Goal: Find specific page/section: Find specific page/section

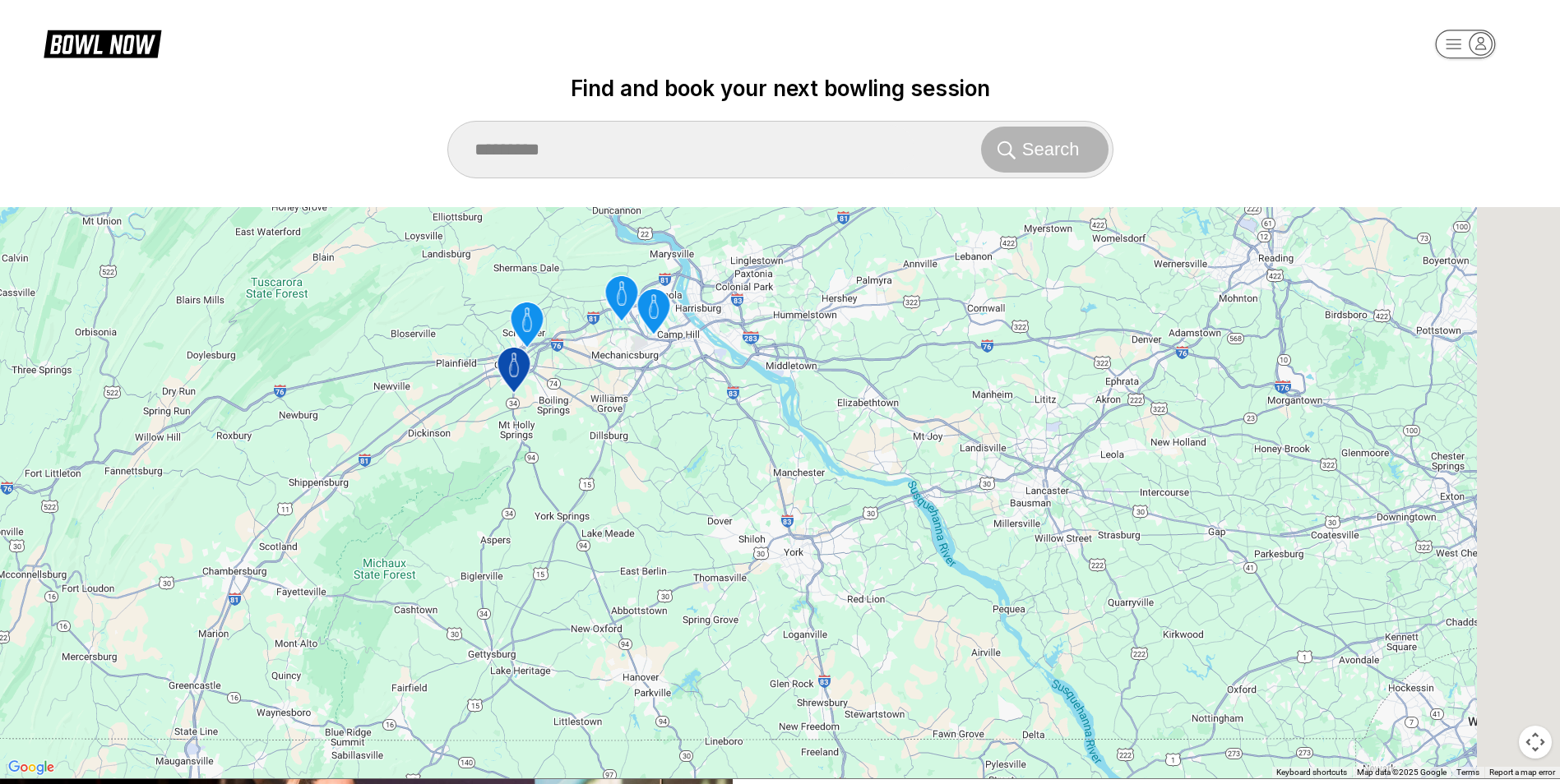
drag, startPoint x: 857, startPoint y: 493, endPoint x: 723, endPoint y: 449, distance: 141.0
click at [723, 449] on div "To activate drag with keyboard, press Alt + Enter. Once in keyboard drag state,…" at bounding box center [780, 493] width 1560 height 572
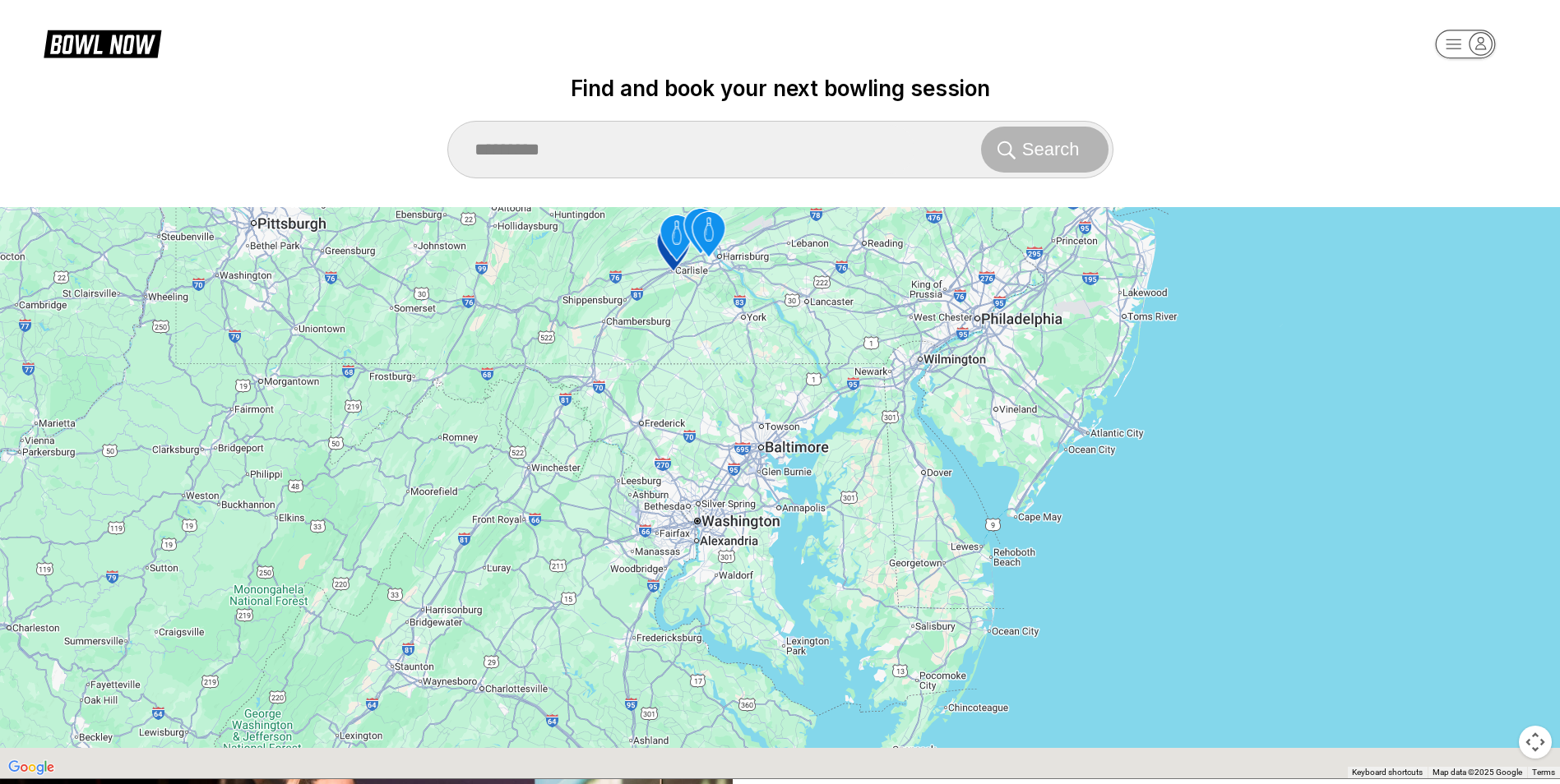
drag, startPoint x: 722, startPoint y: 539, endPoint x: 718, endPoint y: 381, distance: 158.1
click at [718, 381] on div "To activate drag with keyboard, press Alt + Enter. Once in keyboard drag state,…" at bounding box center [780, 493] width 1560 height 572
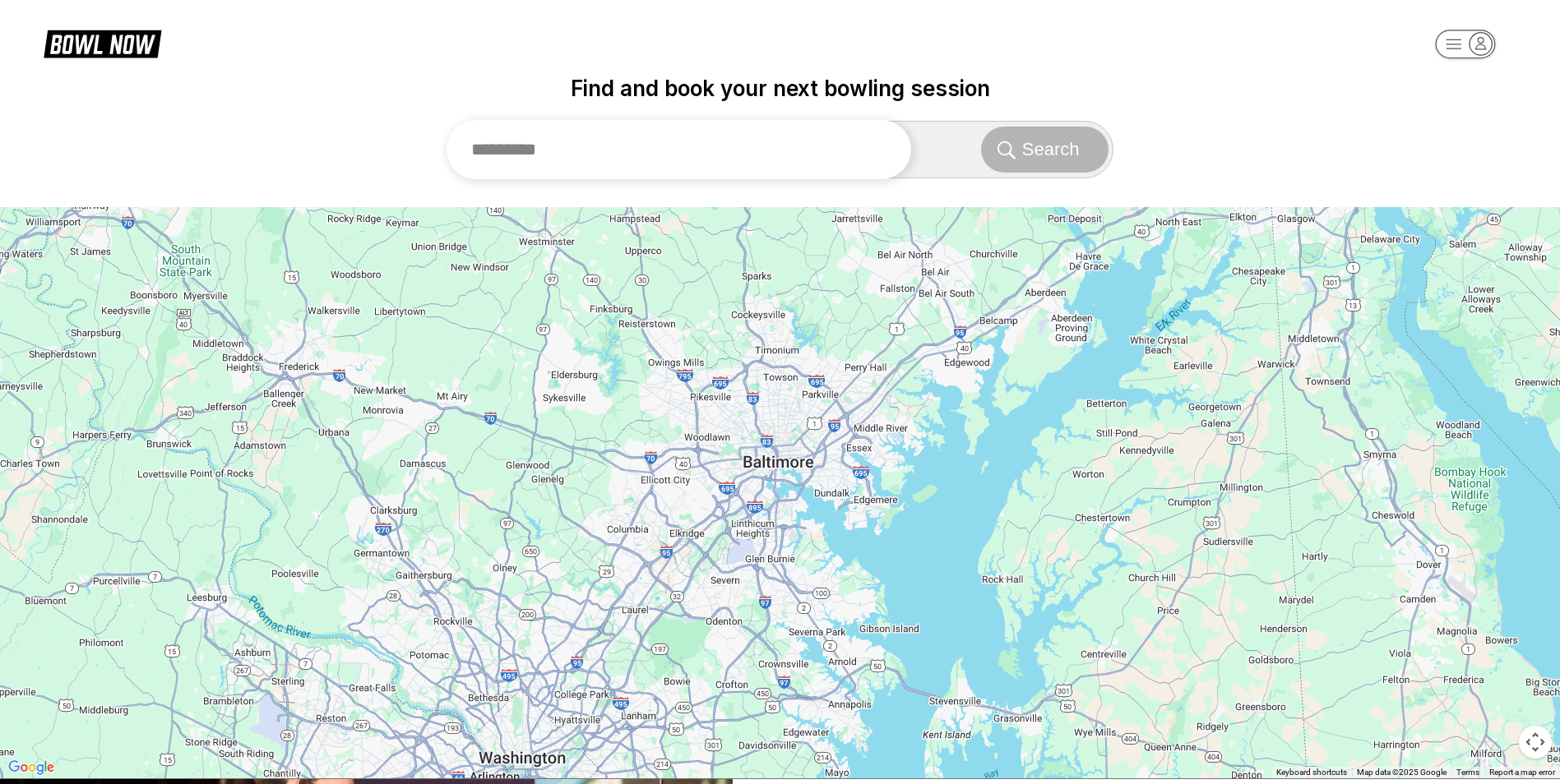
click at [717, 151] on input "text" at bounding box center [679, 149] width 466 height 59
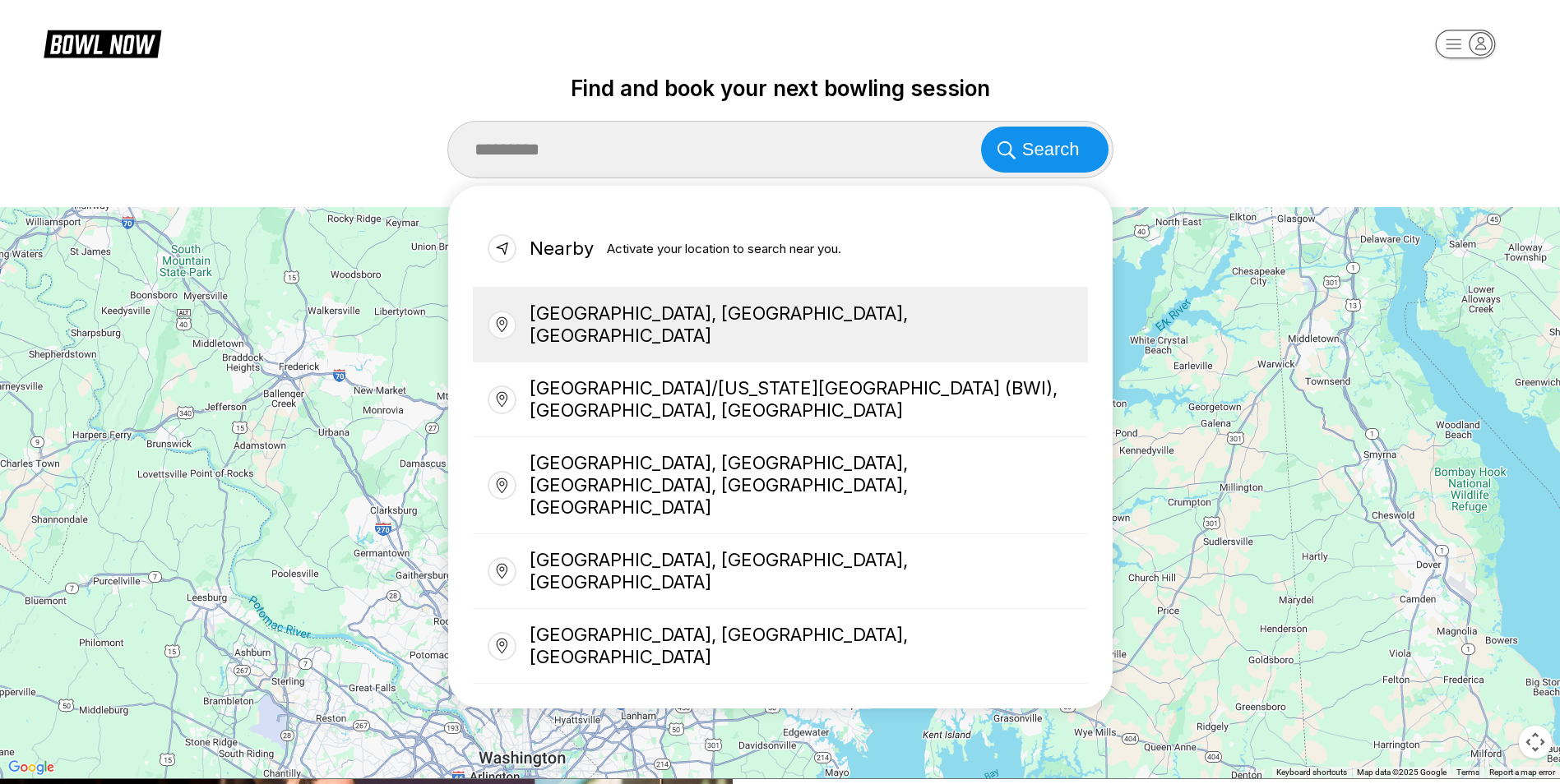
click at [619, 317] on div "[GEOGRAPHIC_DATA], [GEOGRAPHIC_DATA], [GEOGRAPHIC_DATA]" at bounding box center [780, 324] width 615 height 74
type input "**********"
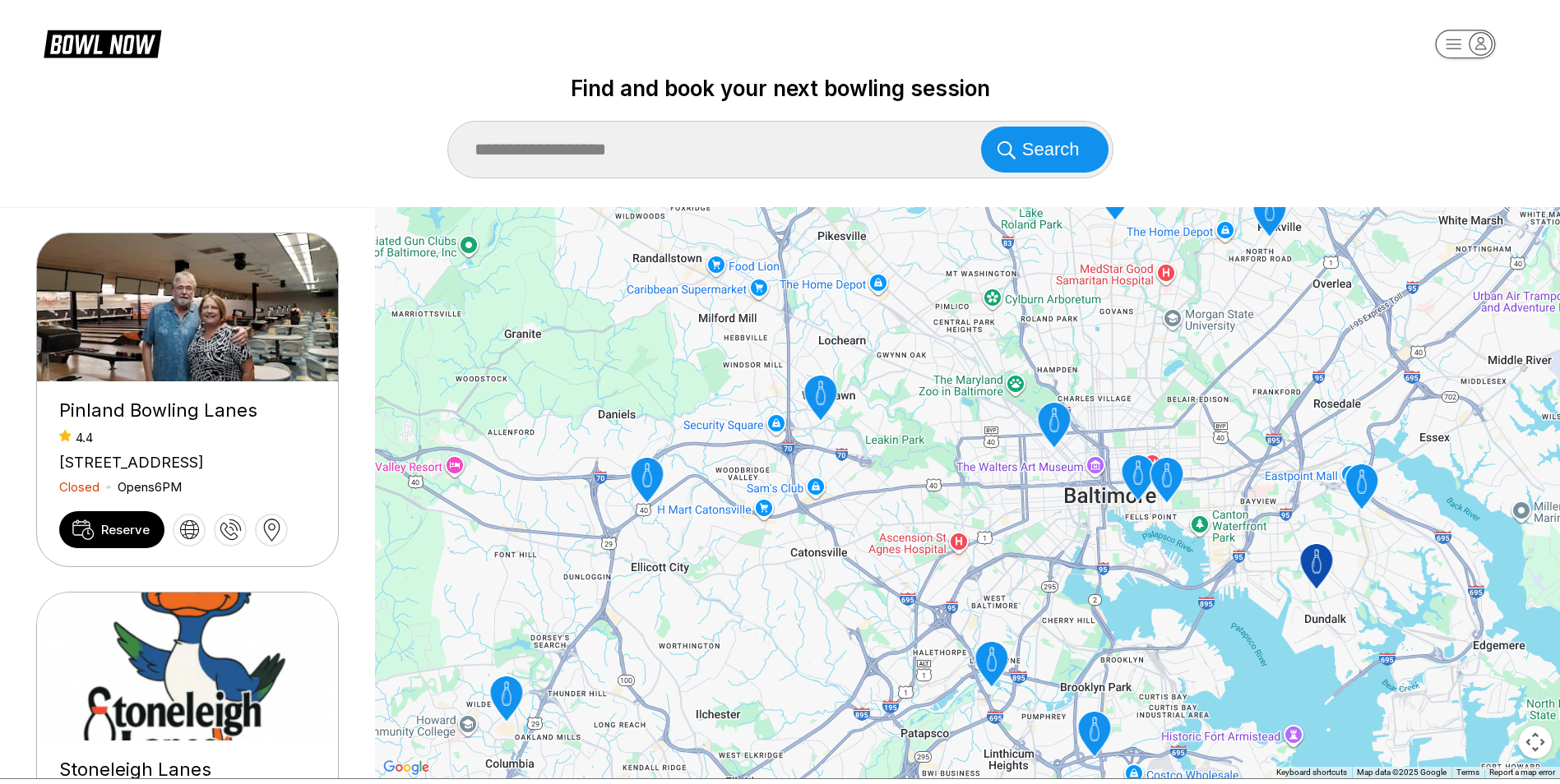
drag, startPoint x: 985, startPoint y: 416, endPoint x: 938, endPoint y: 488, distance: 86.0
click at [938, 488] on div "To activate drag with keyboard, press Alt + Enter. Once in keyboard drag state,…" at bounding box center [967, 493] width 1185 height 572
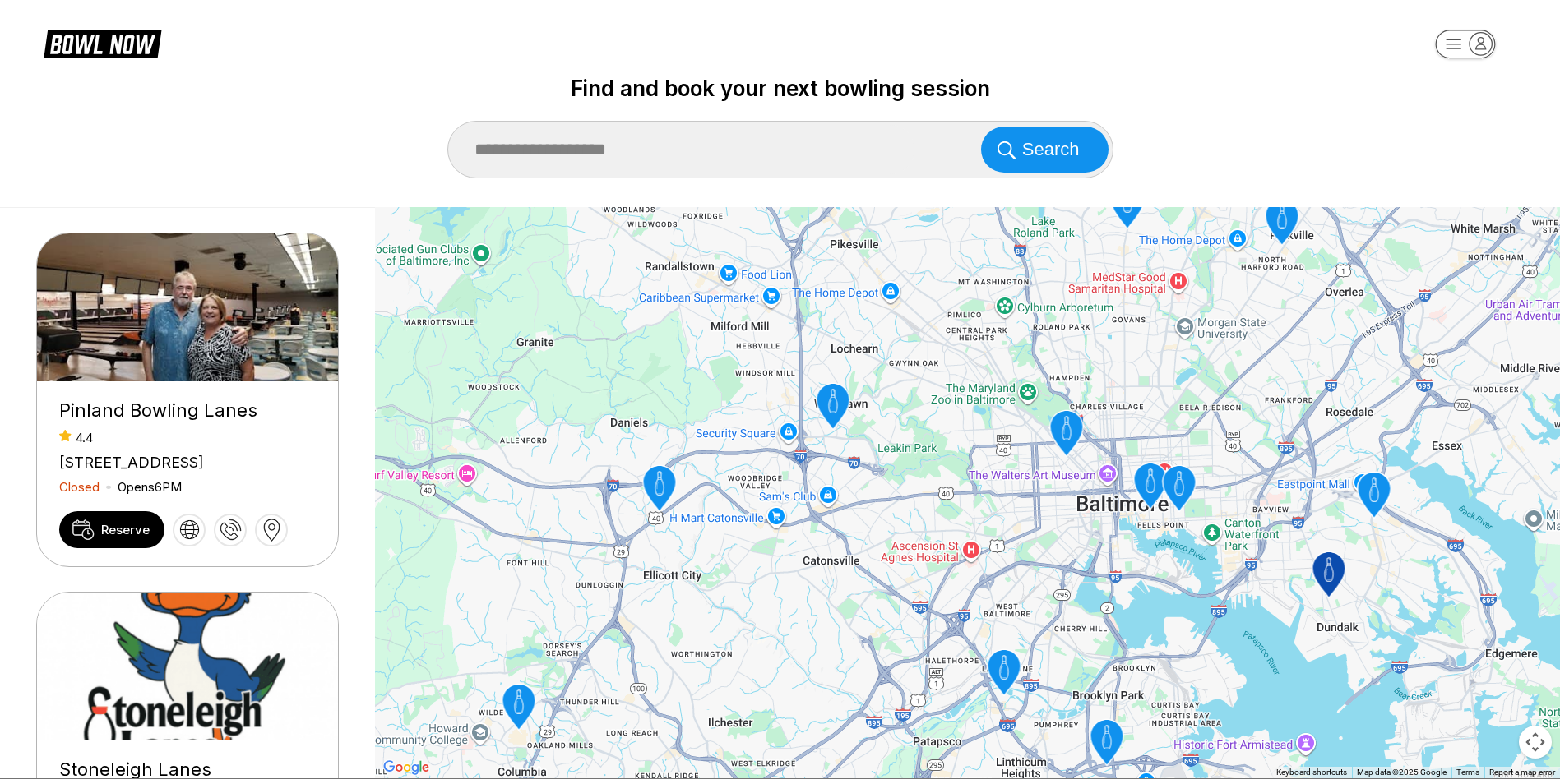
click at [833, 389] on icon "AMF Woodlawn Lanes" at bounding box center [833, 407] width 33 height 46
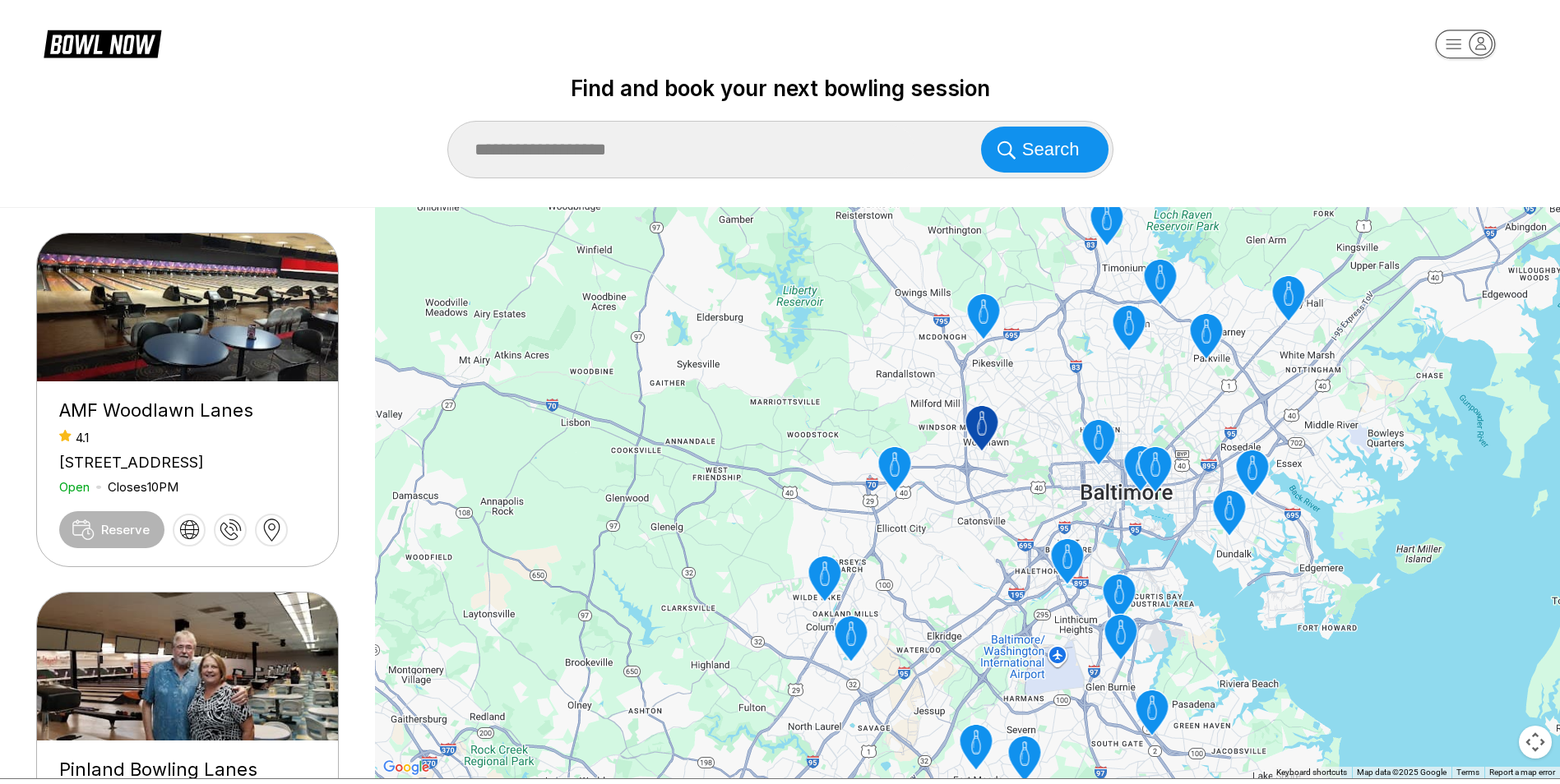
click at [897, 471] on icon "Bowlero Normandy" at bounding box center [893, 470] width 33 height 46
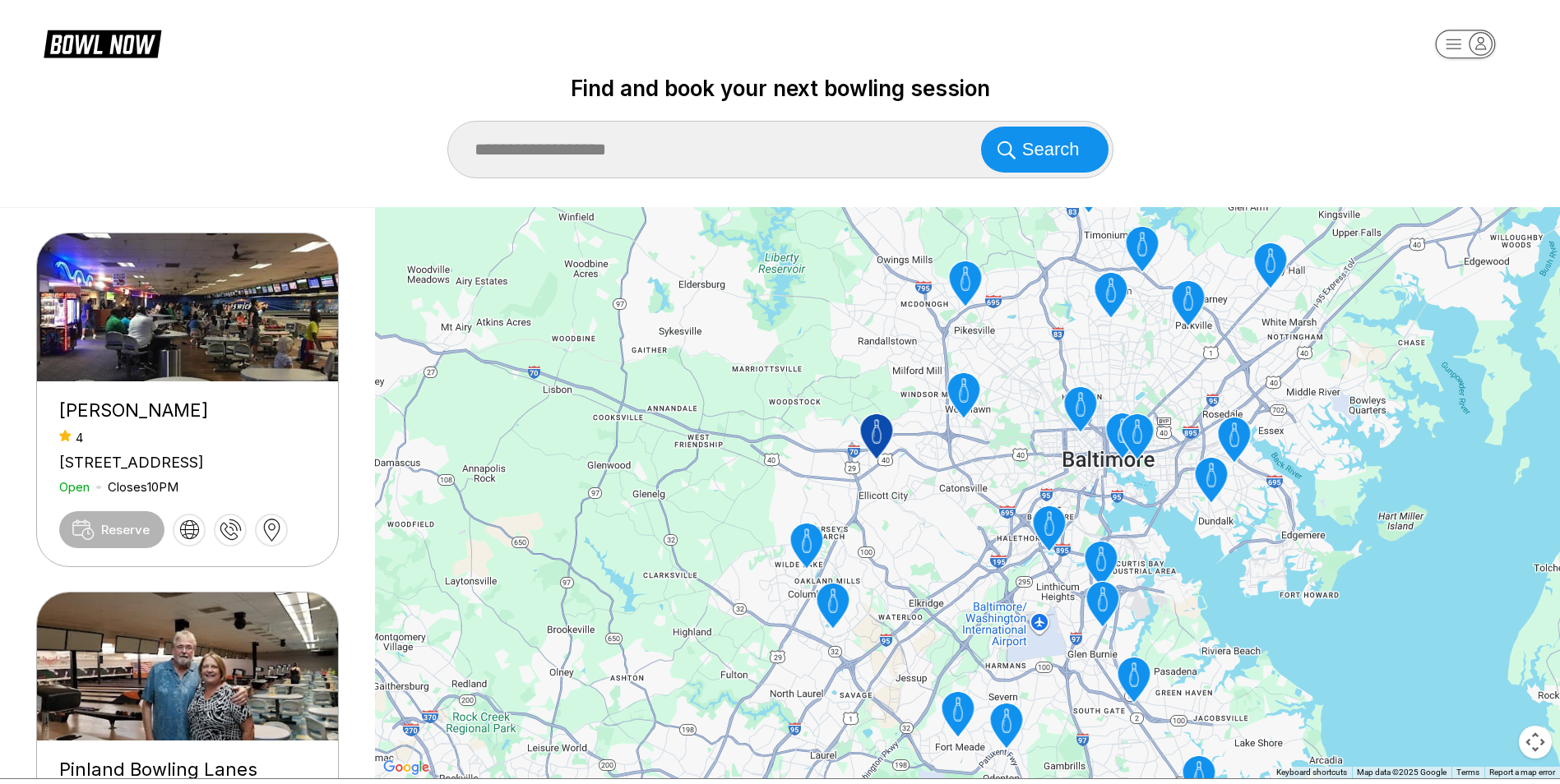
click at [966, 287] on icon "AMF Pikesville Lanes" at bounding box center [965, 285] width 33 height 46
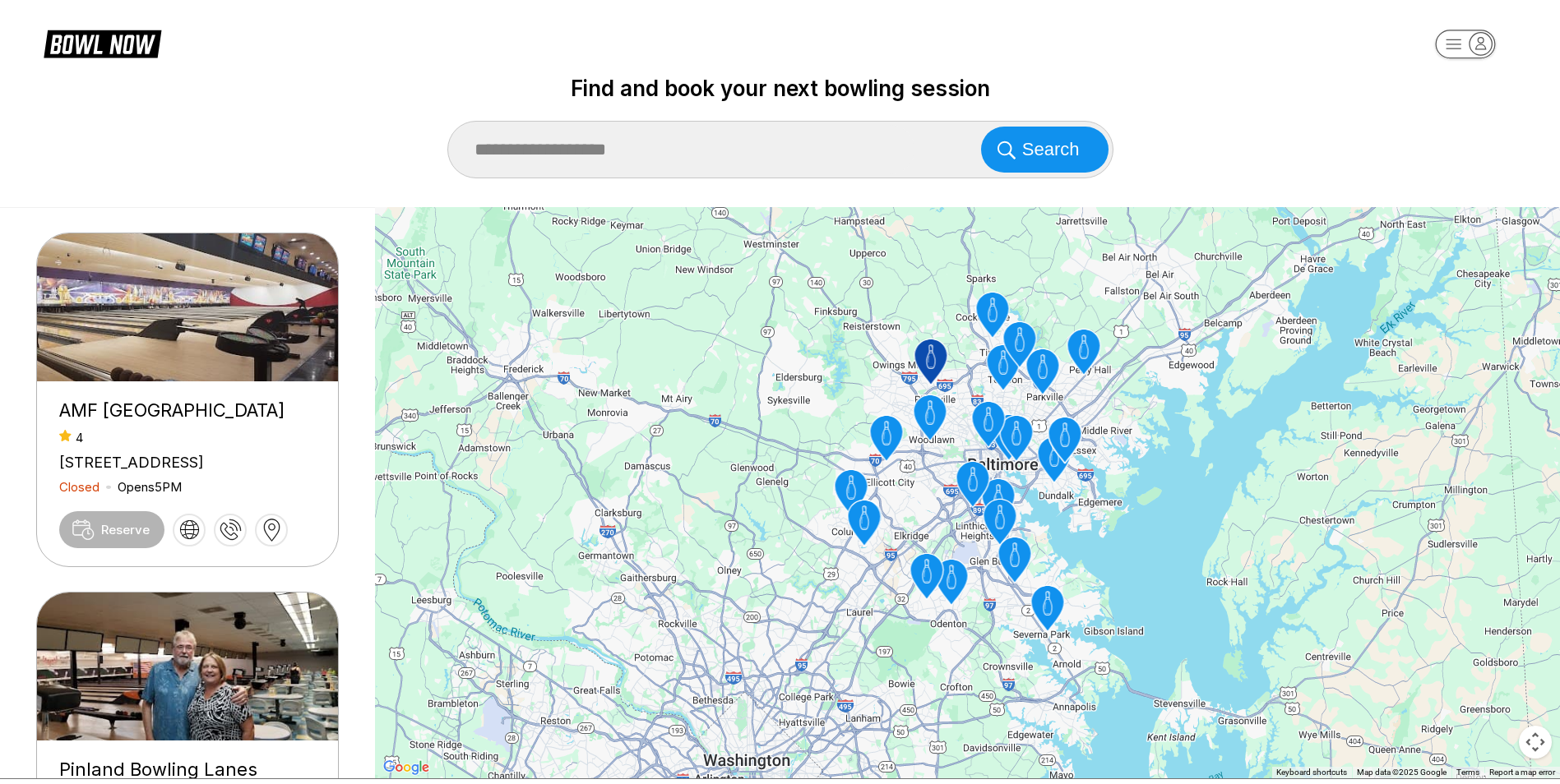
click at [927, 416] on icon "AMF Woodlawn Lanes" at bounding box center [929, 418] width 33 height 46
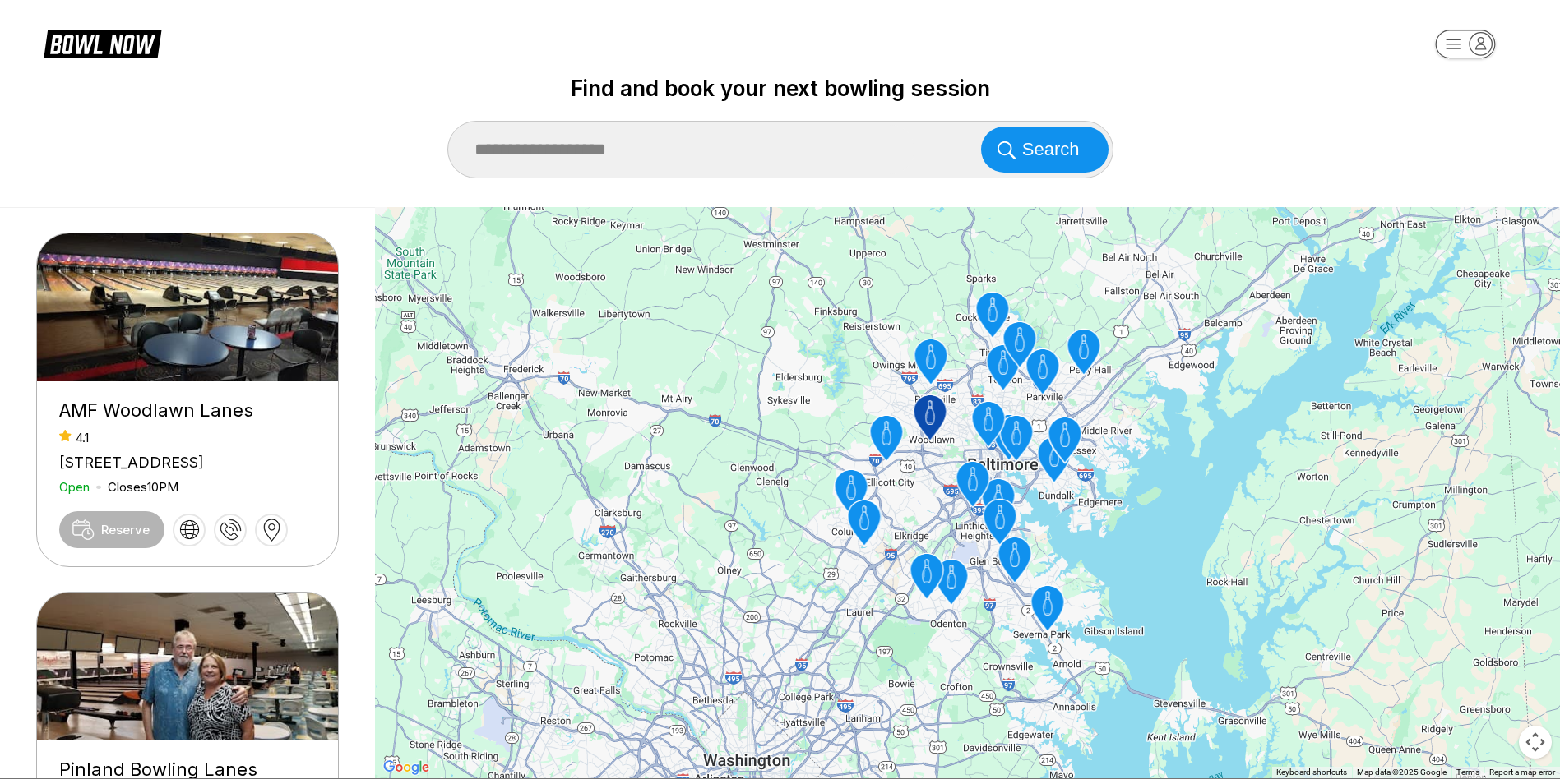
click at [931, 356] on icon "AMF Pikesville Lanes" at bounding box center [930, 363] width 33 height 46
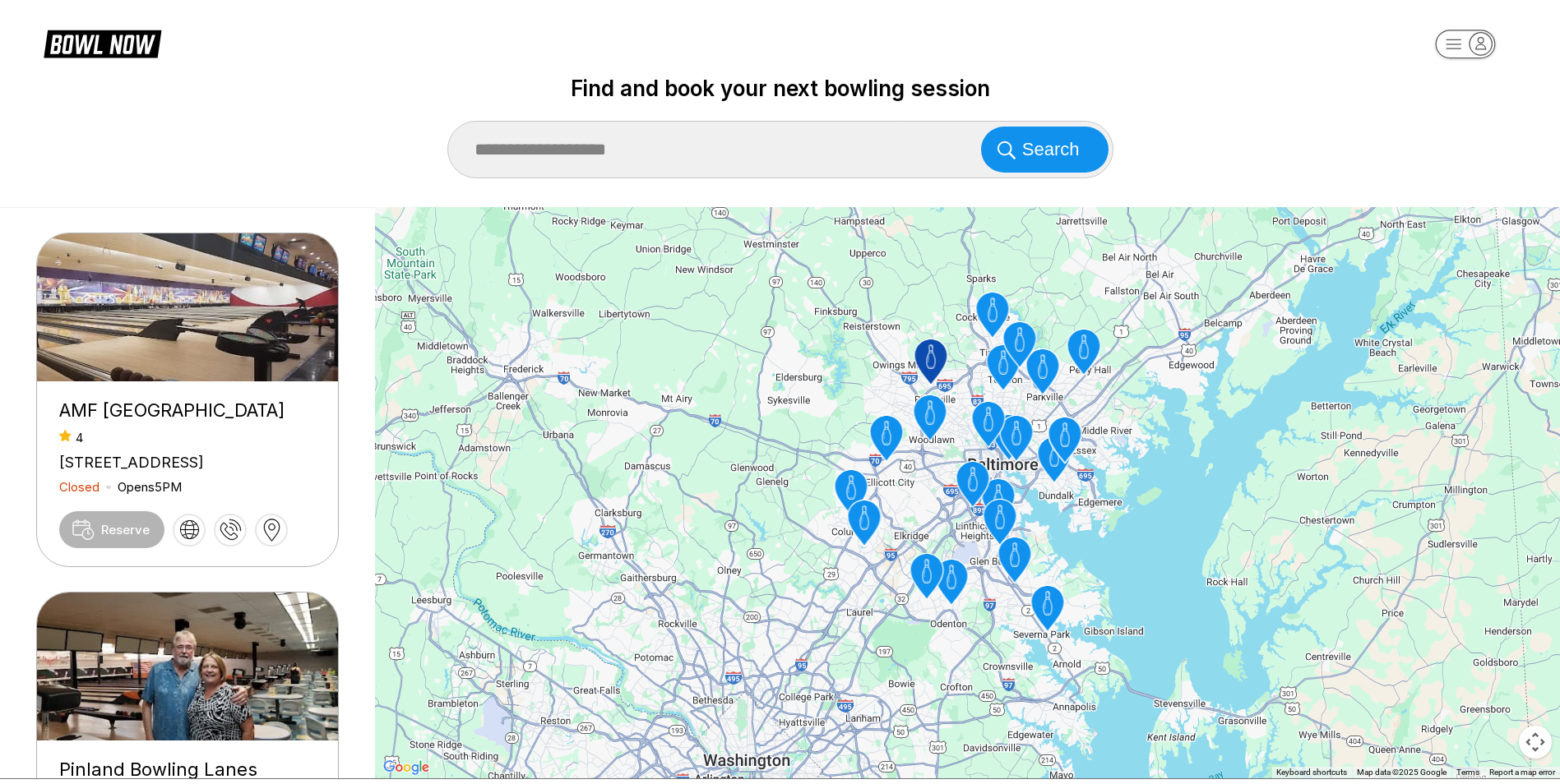
click at [928, 429] on icon "AMF Woodlawn Lanes" at bounding box center [929, 418] width 33 height 46
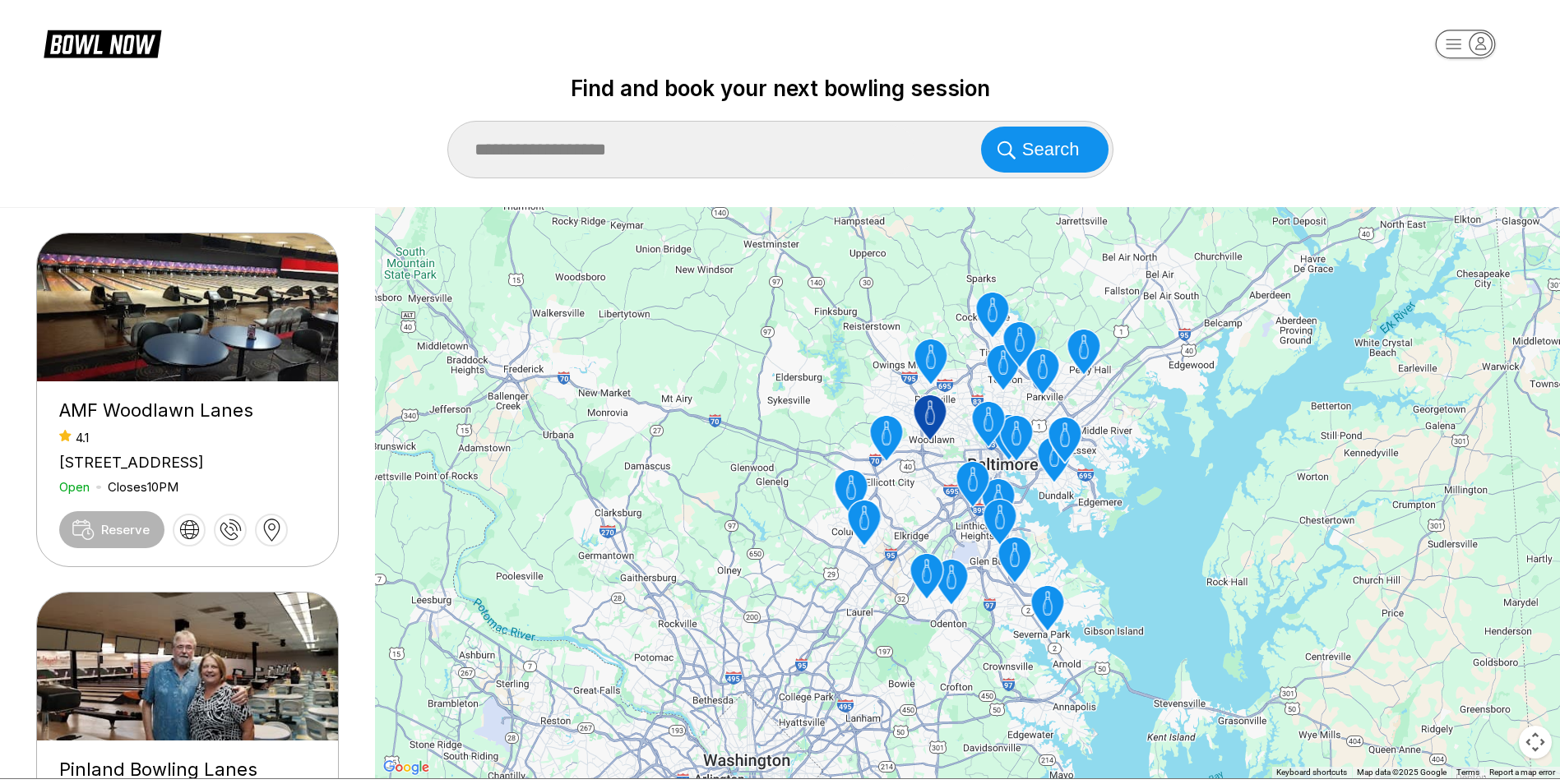
click at [884, 434] on icon "Bowlero Normandy" at bounding box center [886, 434] width 9 height 25
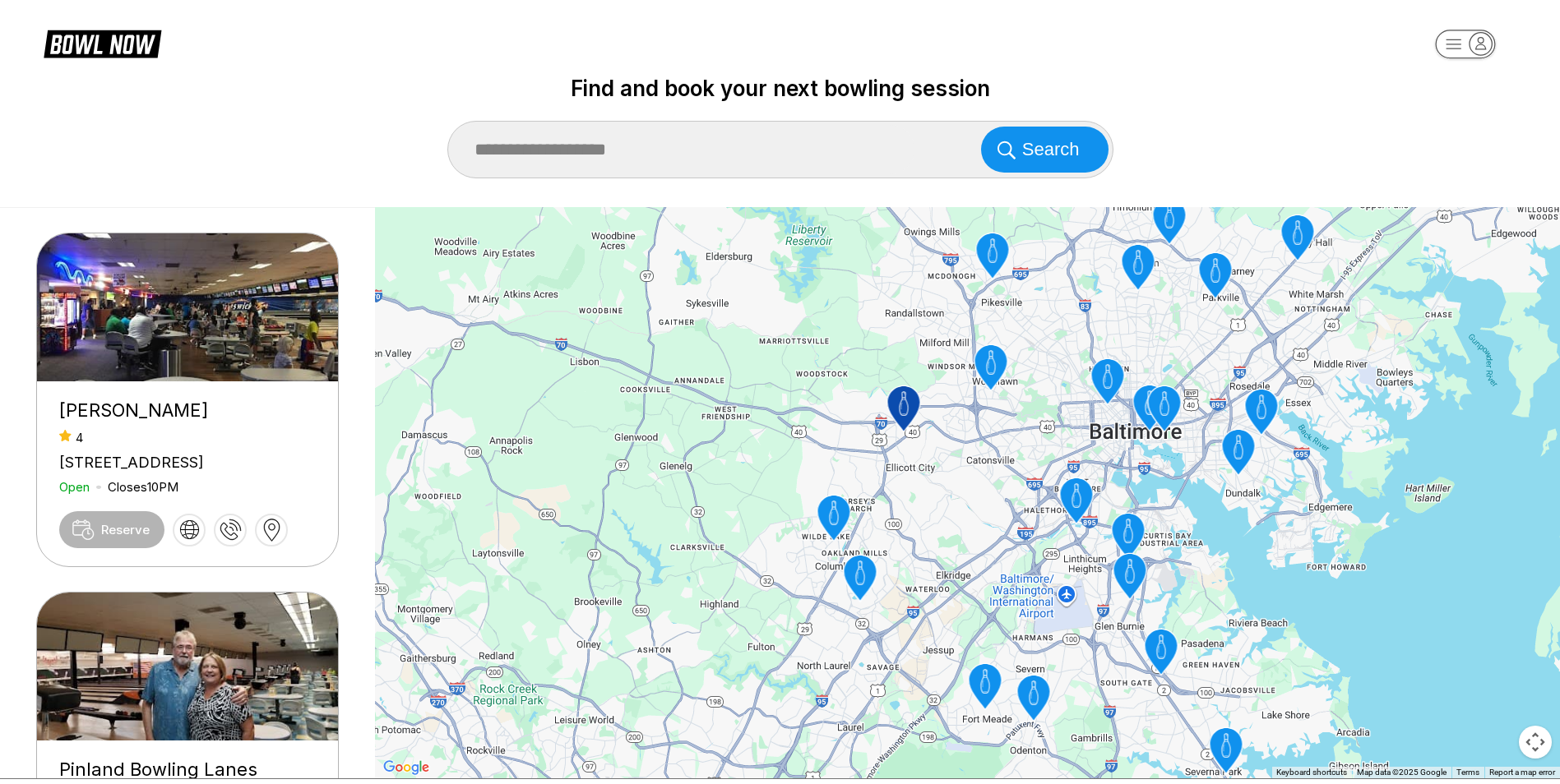
click at [838, 517] on icon "Main Event Columbia" at bounding box center [833, 513] width 9 height 25
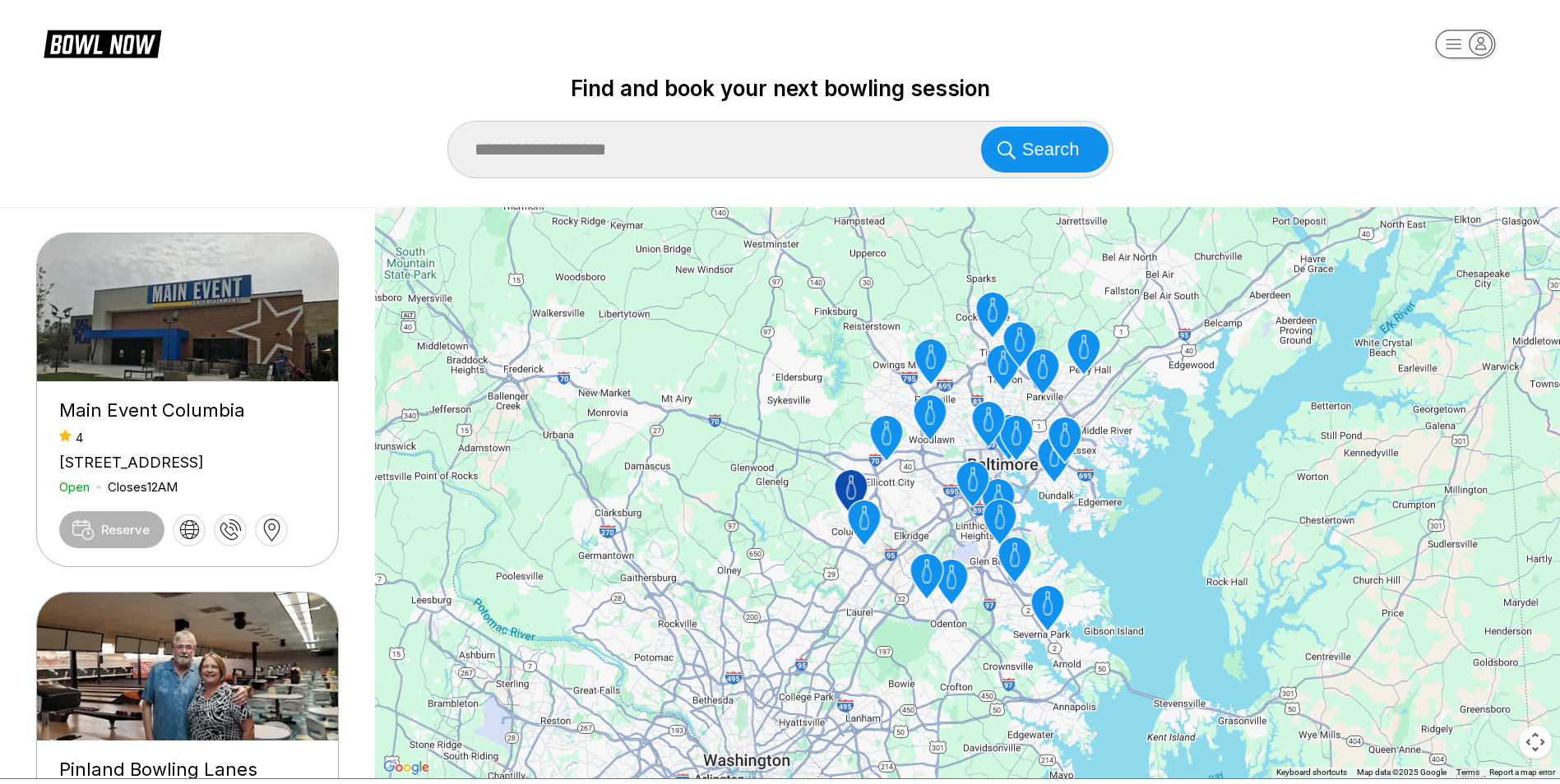
click at [865, 522] on icon "Bowlero Columbia" at bounding box center [864, 523] width 33 height 46
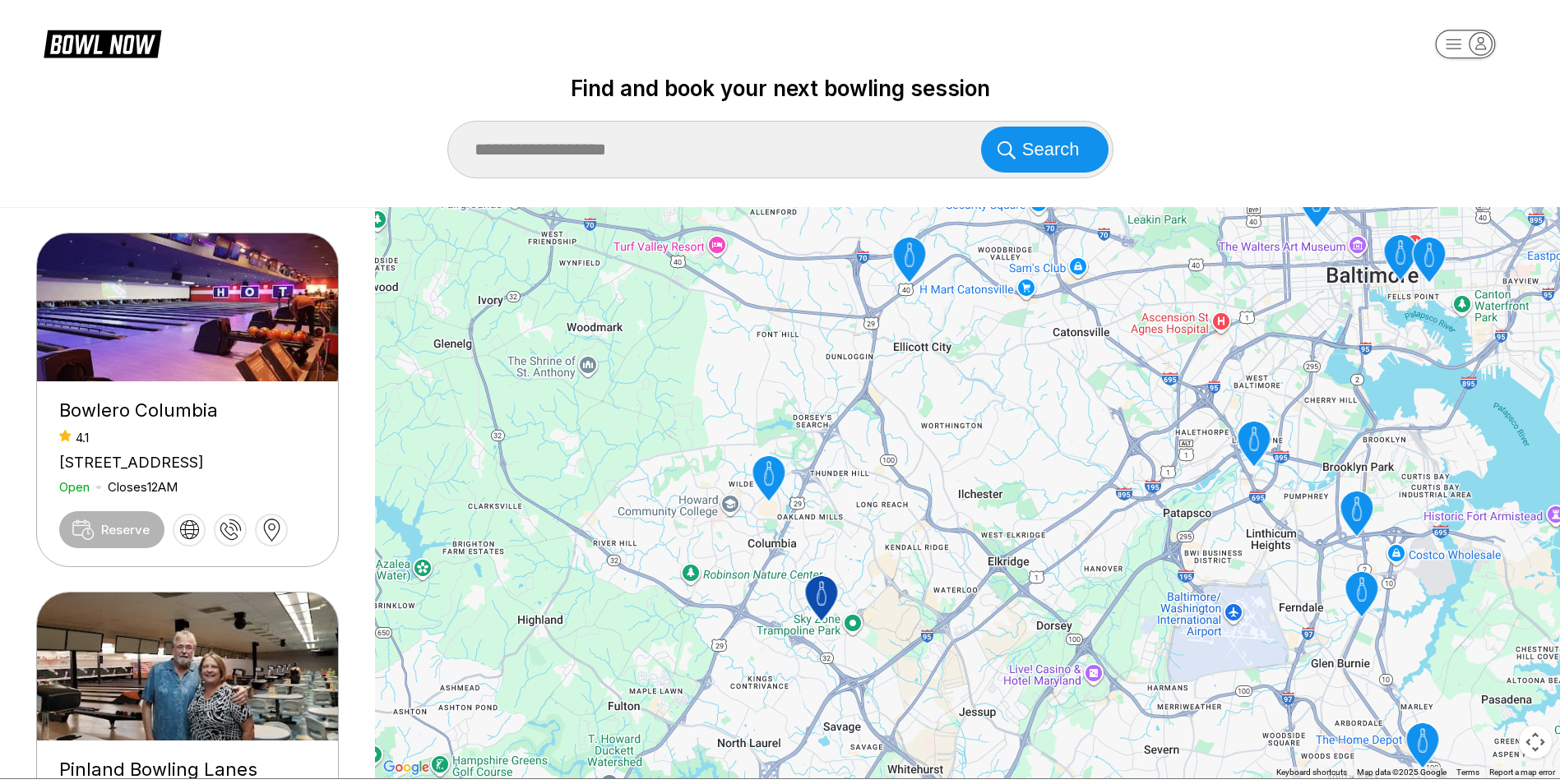
click at [771, 487] on icon "Main Event Columbia" at bounding box center [768, 479] width 33 height 46
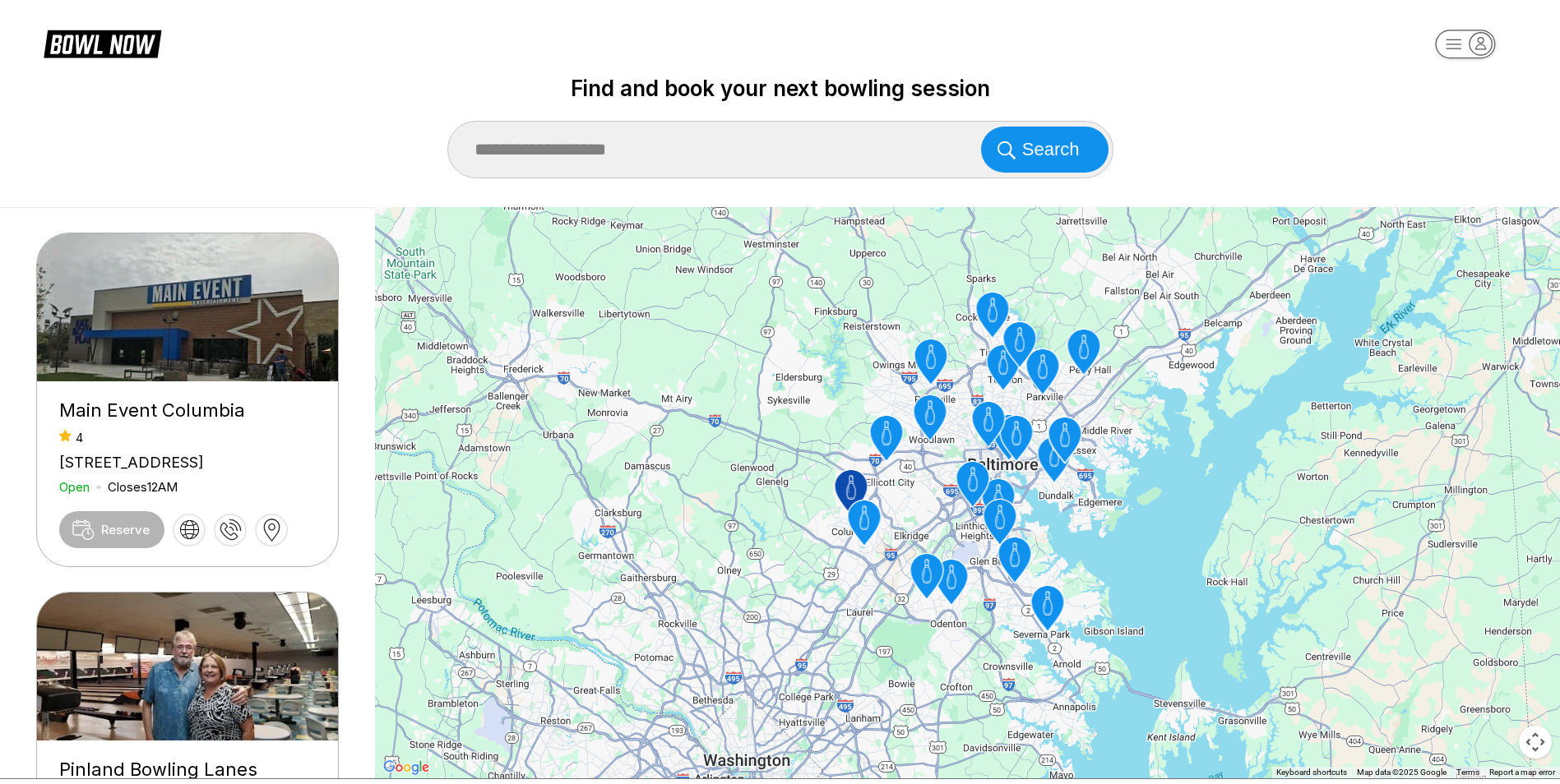
click at [924, 575] on icon "The Lanes Fort Meade" at bounding box center [926, 577] width 33 height 46
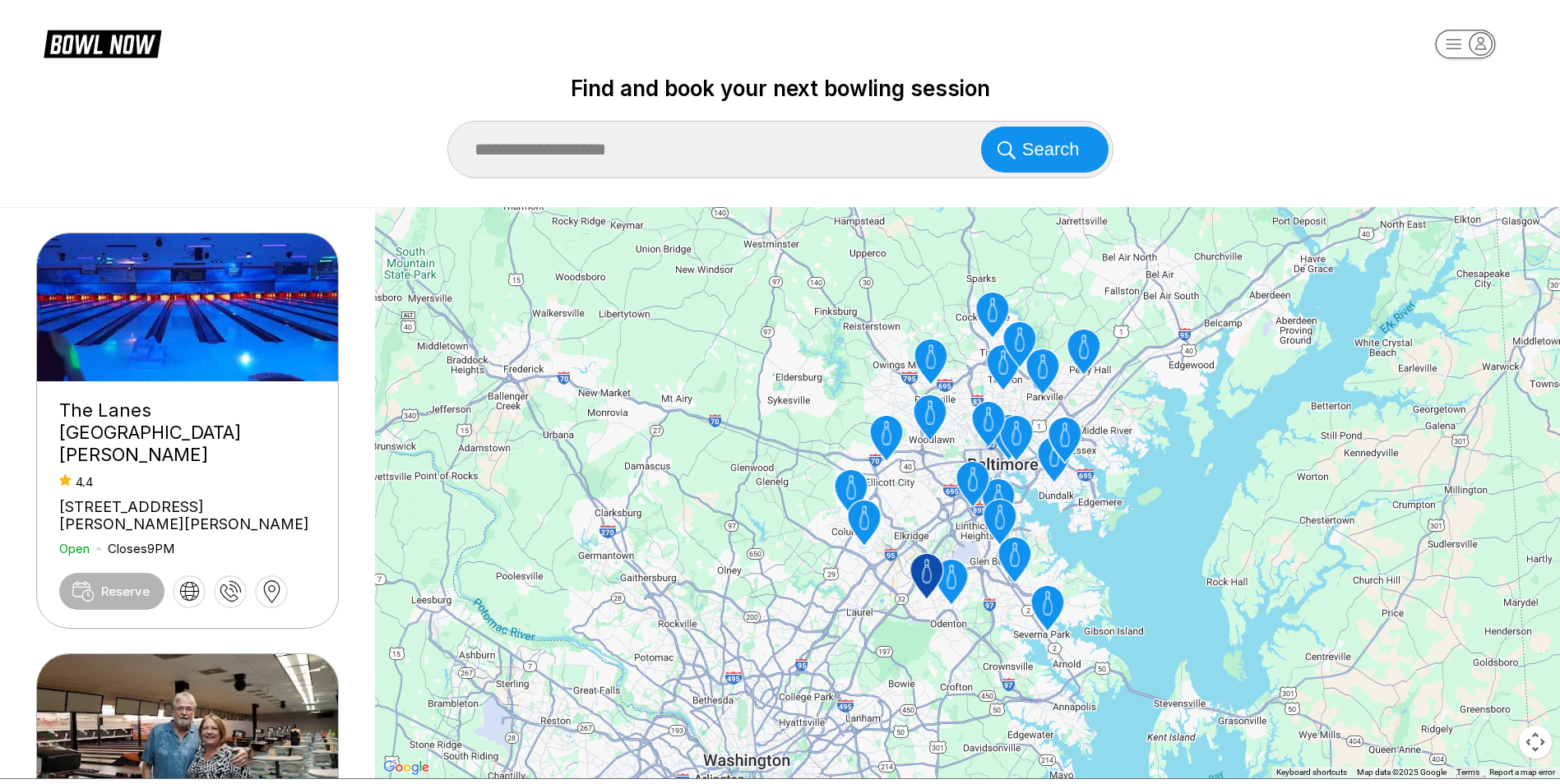
click at [956, 577] on icon "Greenway Bowl" at bounding box center [950, 583] width 33 height 46
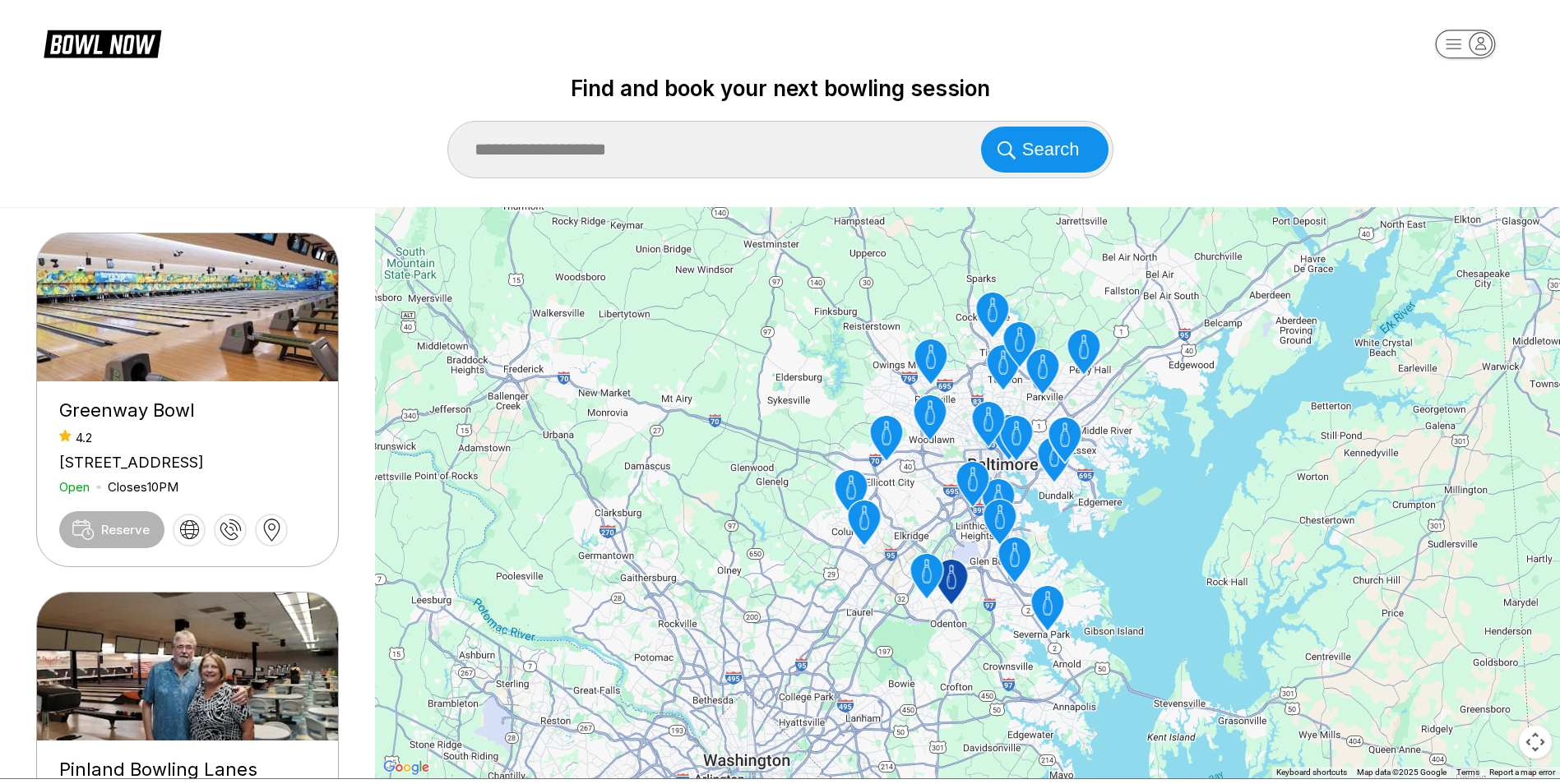
click at [871, 520] on icon "Bowlero Columbia" at bounding box center [864, 523] width 33 height 46
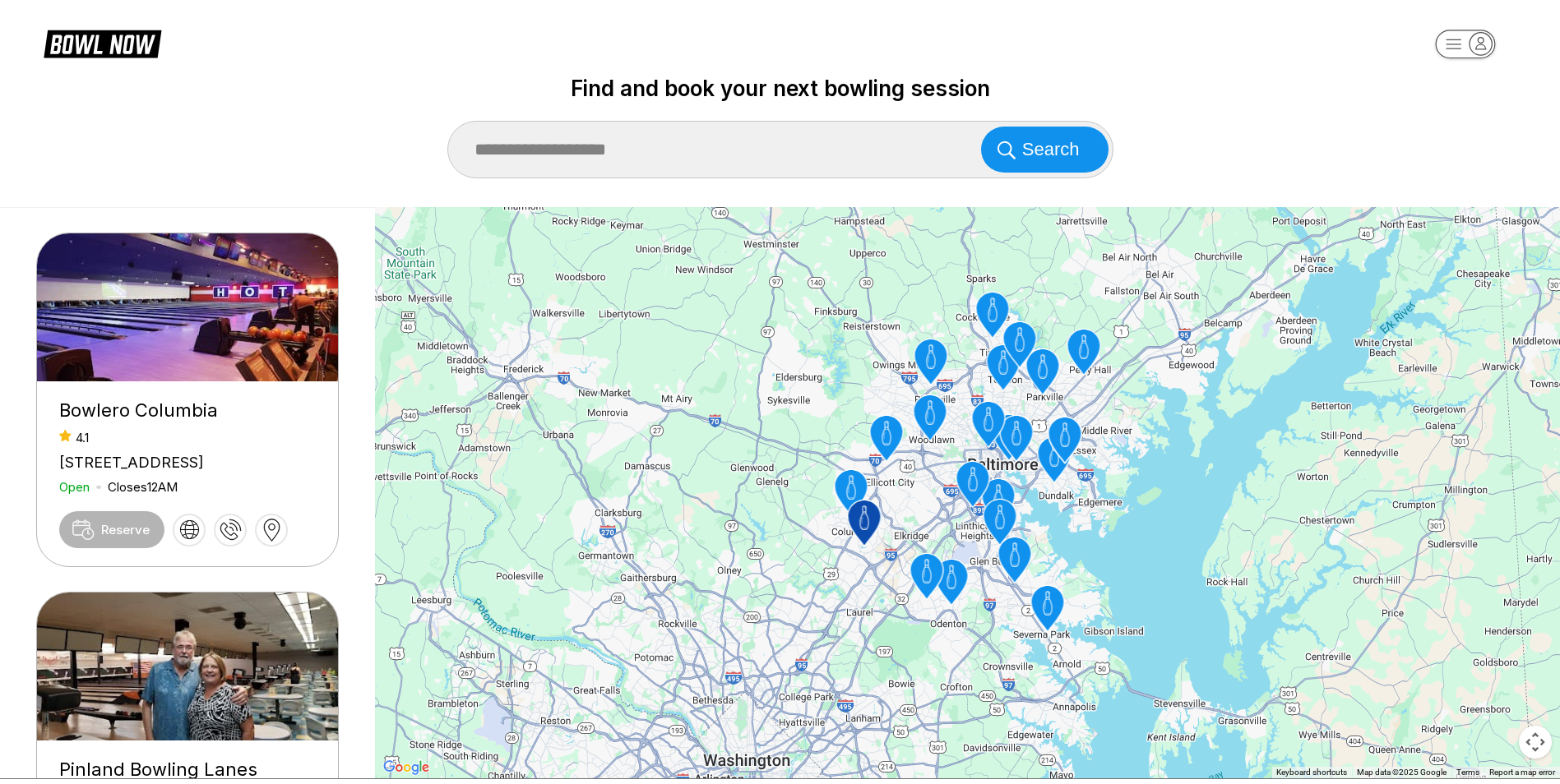
click at [851, 486] on icon "Main Event Columbia" at bounding box center [850, 493] width 33 height 46
